Goal: Information Seeking & Learning: Learn about a topic

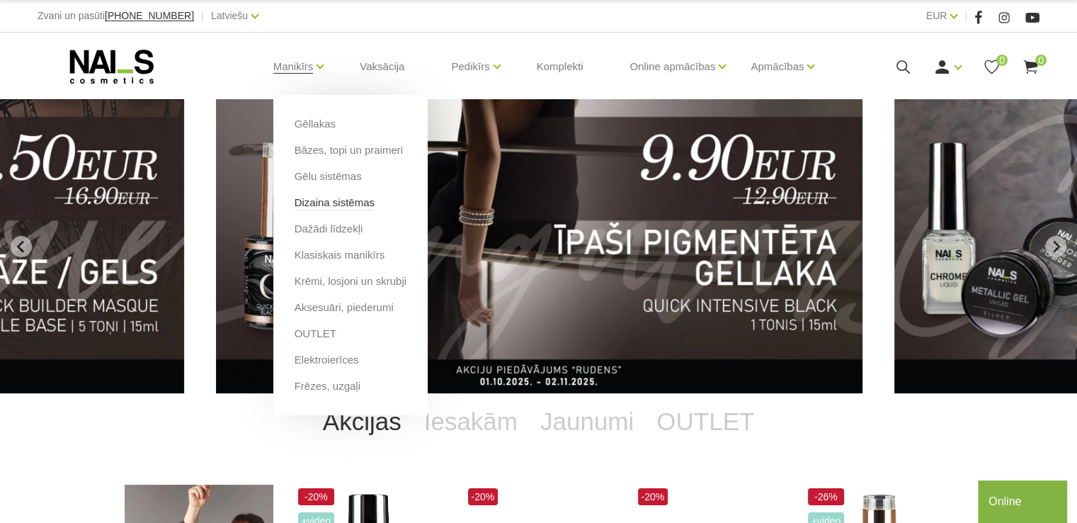
click at [311, 198] on link "Dizaina sistēmas" at bounding box center [335, 203] width 80 height 16
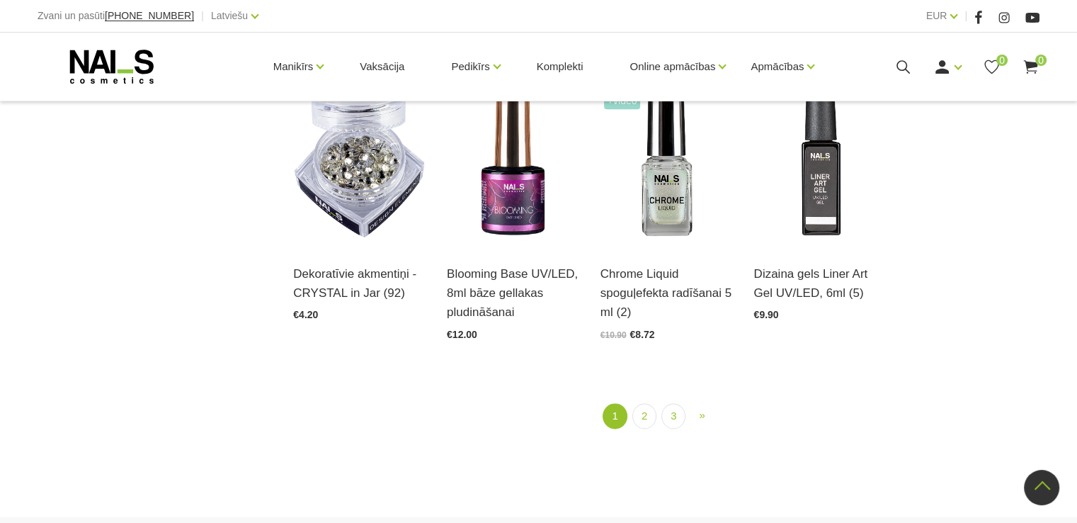
scroll to position [1617, 0]
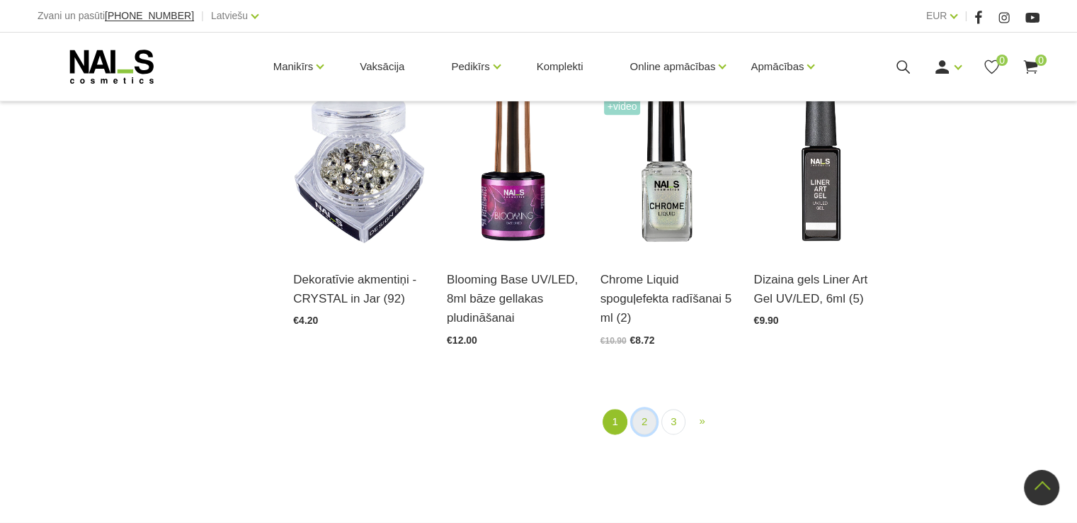
click at [640, 419] on link "2" at bounding box center [645, 422] width 24 height 26
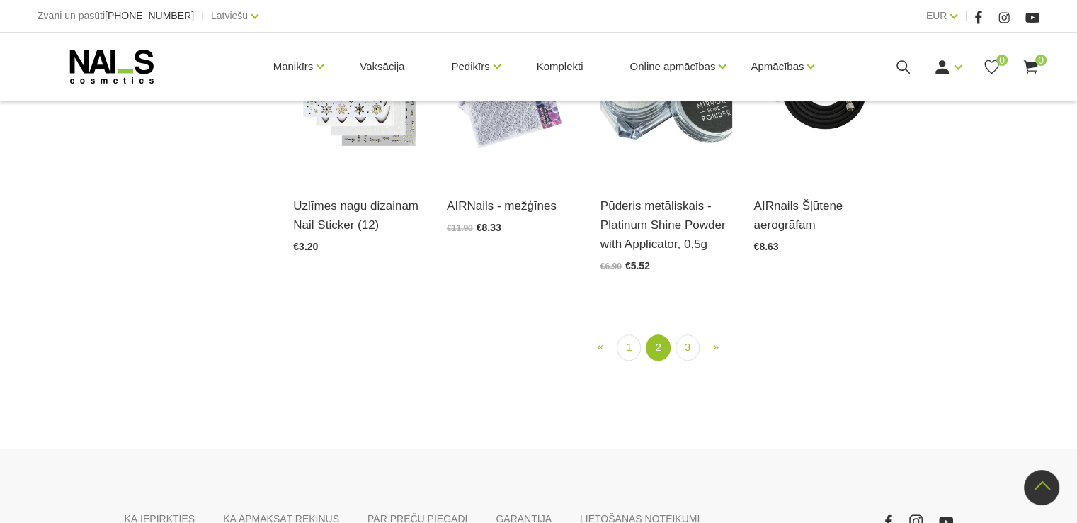
scroll to position [1711, 0]
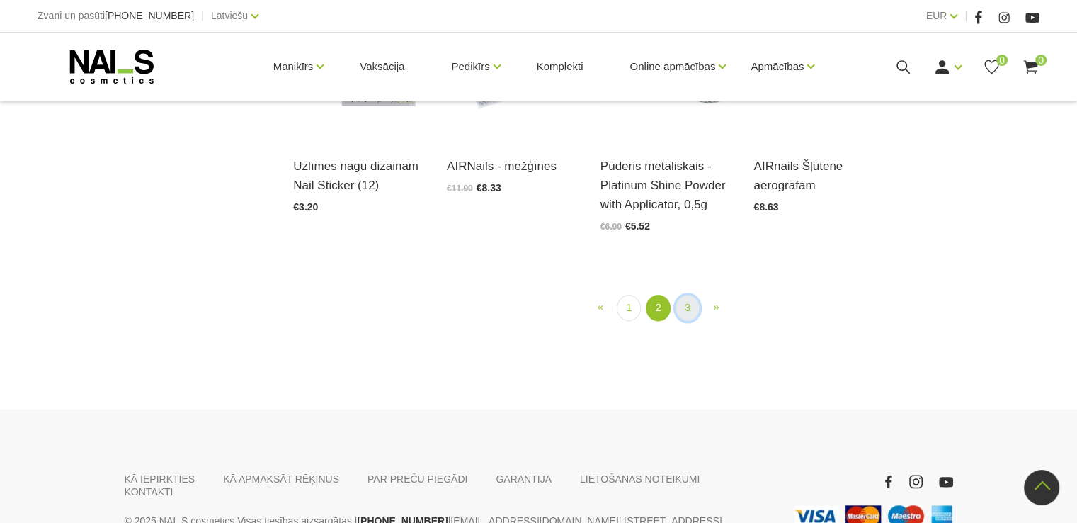
click at [687, 315] on link "3" at bounding box center [688, 308] width 24 height 26
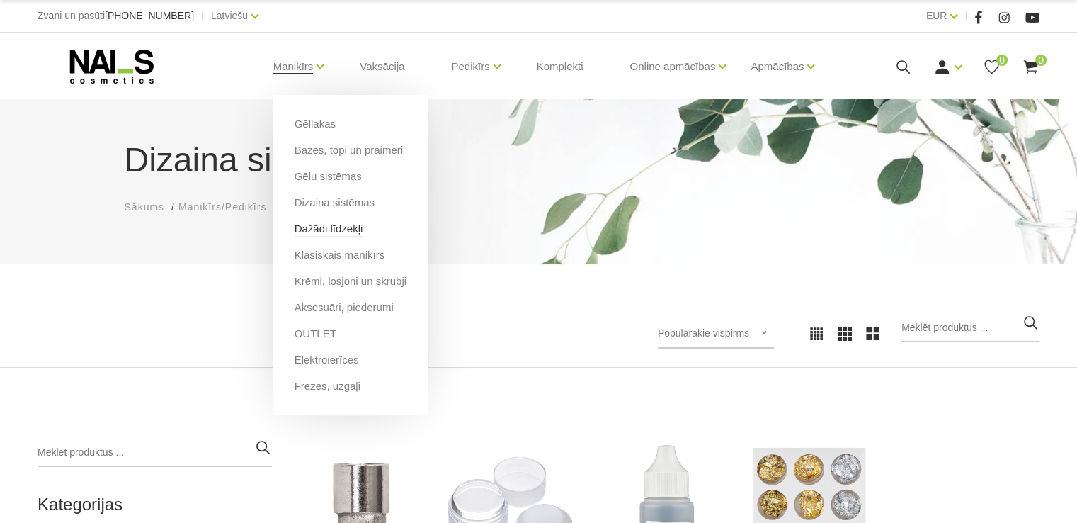
click at [332, 230] on link "Dažādi līdzekļi" at bounding box center [329, 229] width 69 height 16
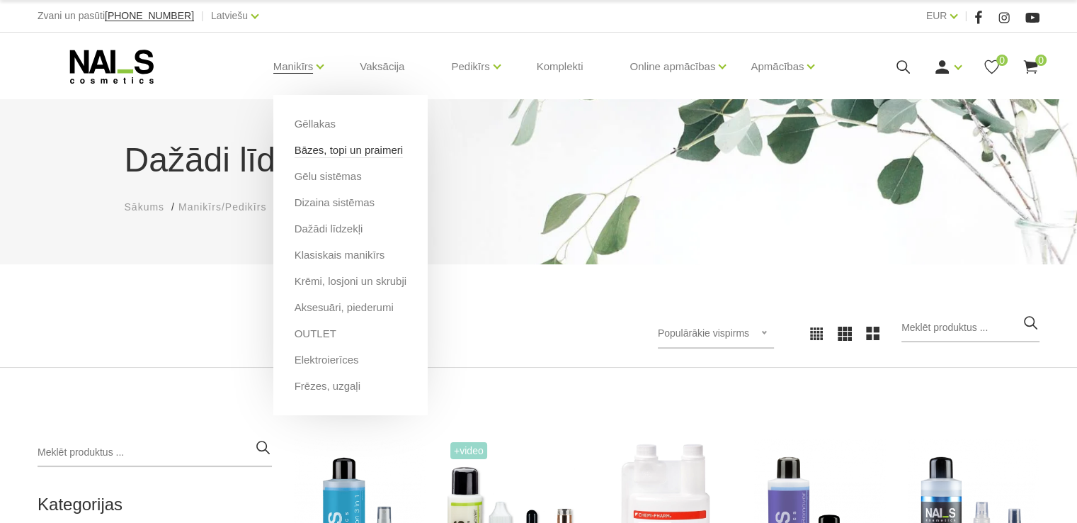
click at [307, 149] on link "Bāzes, topi un praimeri" at bounding box center [349, 150] width 108 height 16
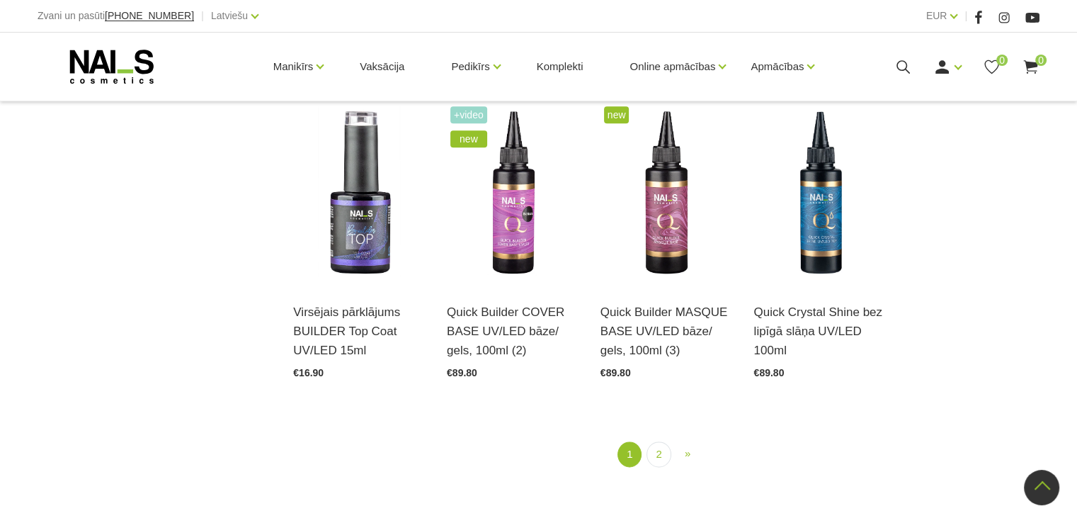
scroll to position [1622, 0]
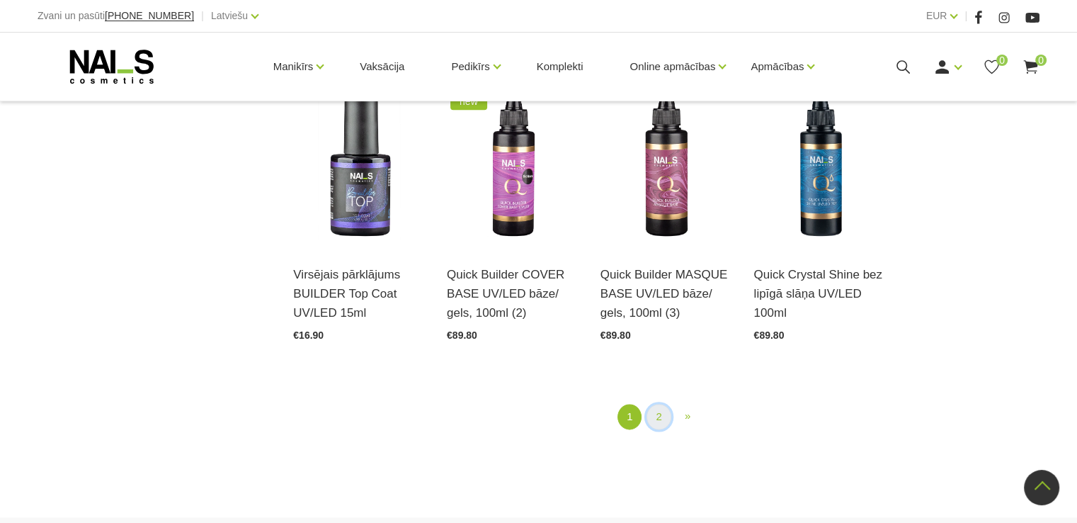
click at [660, 409] on link "2" at bounding box center [659, 417] width 24 height 26
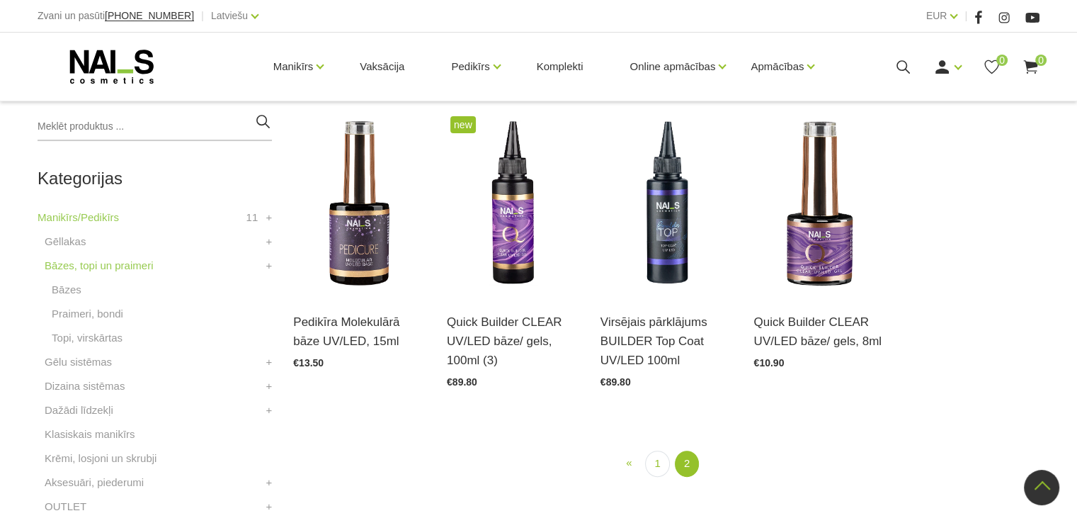
scroll to position [343, 0]
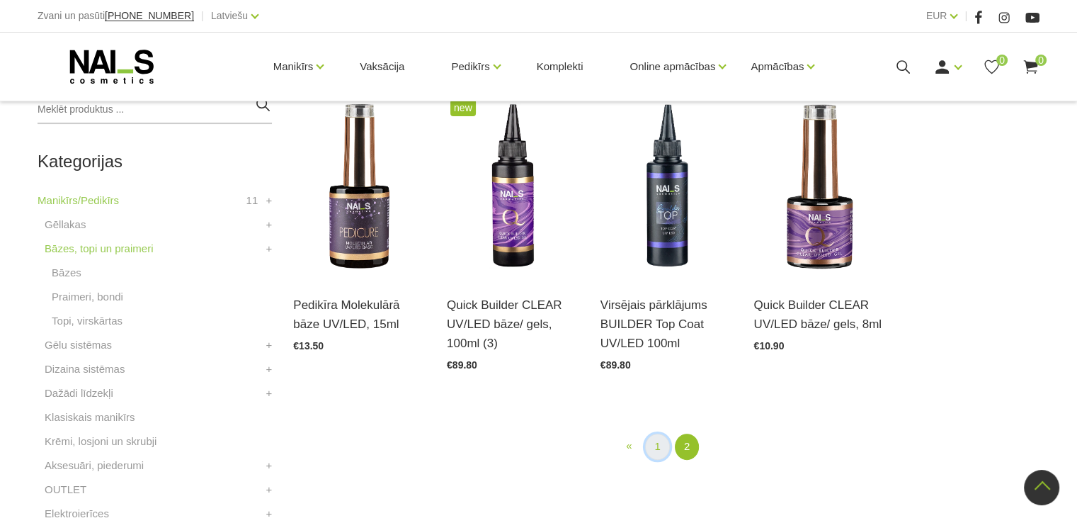
click at [655, 441] on link "1" at bounding box center [657, 447] width 24 height 26
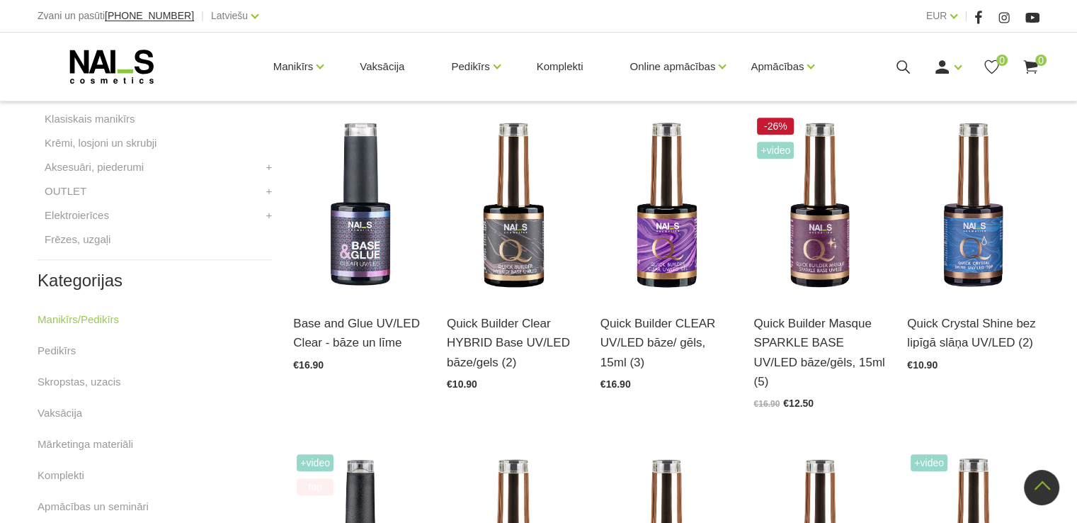
scroll to position [657, 0]
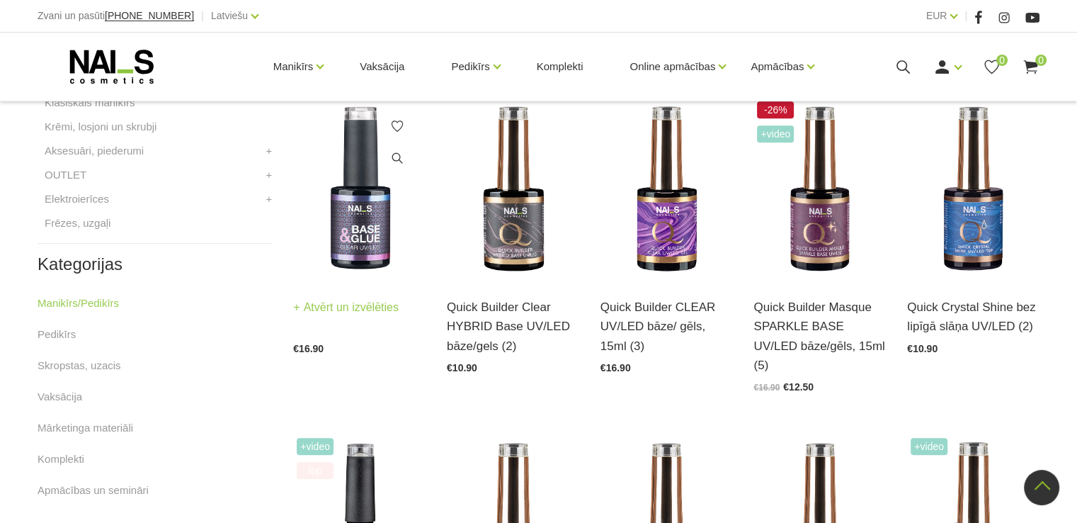
click at [387, 193] on img at bounding box center [359, 189] width 132 height 182
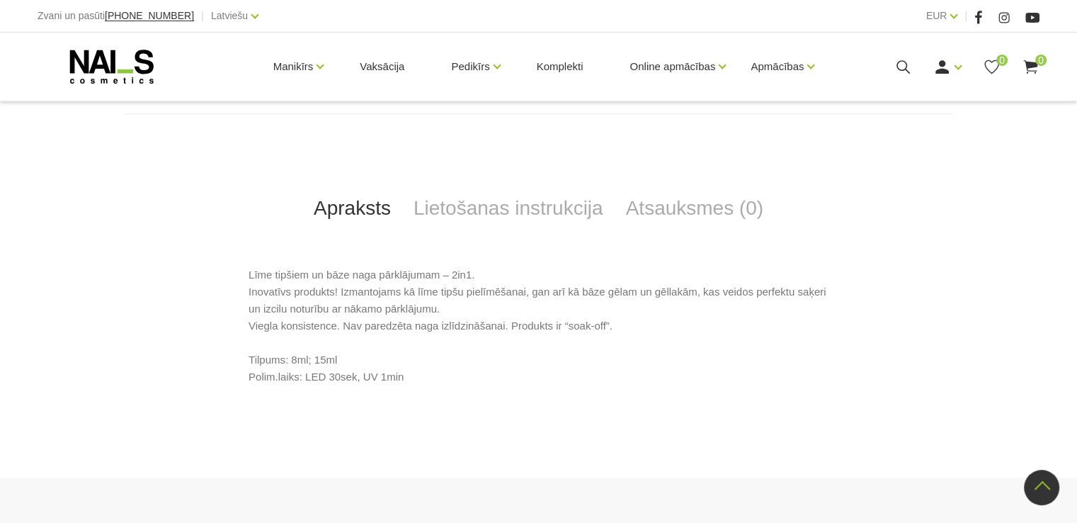
scroll to position [557, 0]
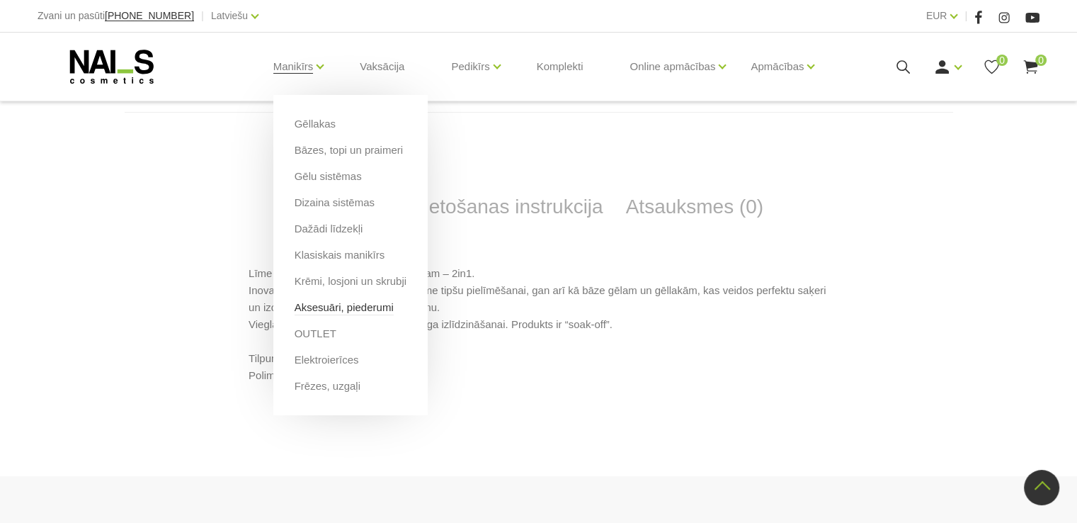
click at [356, 307] on link "Aksesuāri, piederumi" at bounding box center [344, 308] width 99 height 16
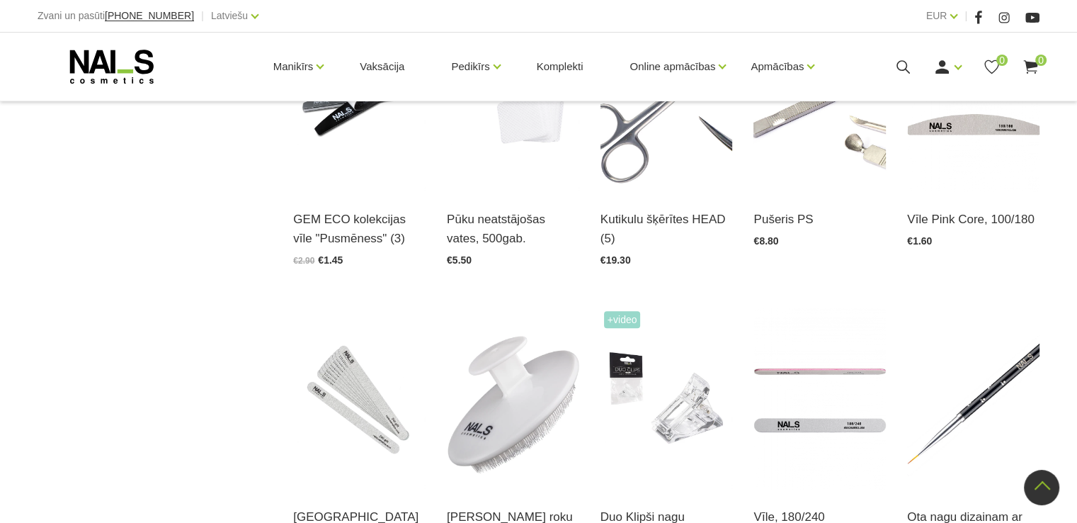
scroll to position [1096, 0]
